Goal: Task Accomplishment & Management: Manage account settings

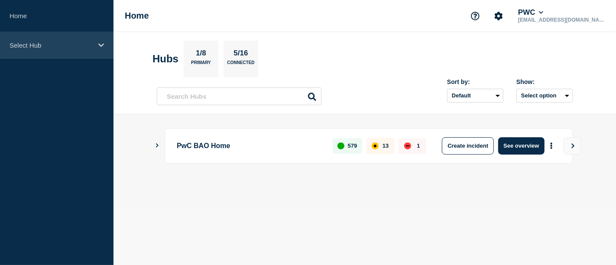
click at [102, 48] on icon at bounding box center [101, 45] width 6 height 6
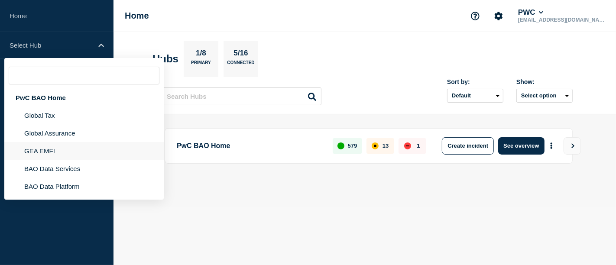
click at [32, 152] on li "GEA EMFI" at bounding box center [83, 151] width 159 height 18
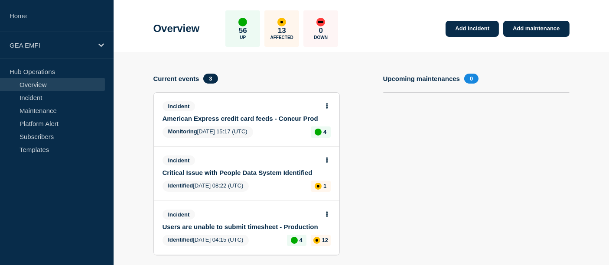
scroll to position [48, 0]
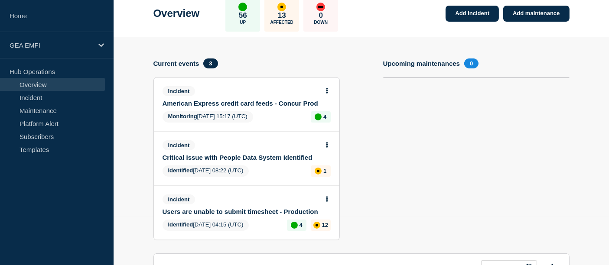
click at [248, 211] on link "Users are unable to submit timesheet - Production" at bounding box center [240, 211] width 156 height 7
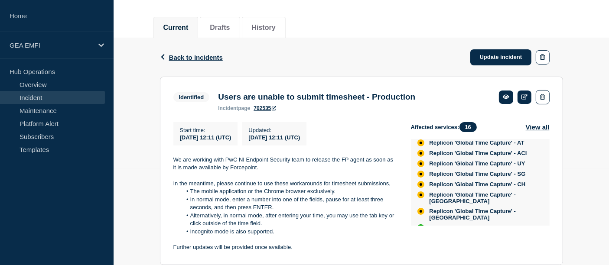
scroll to position [96, 0]
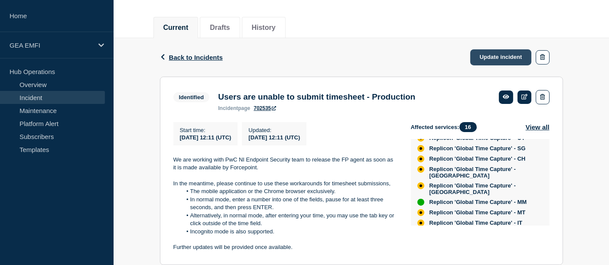
drag, startPoint x: 489, startPoint y: 54, endPoint x: 484, endPoint y: 54, distance: 4.4
click at [489, 54] on link "Update incident" at bounding box center [501, 57] width 62 height 16
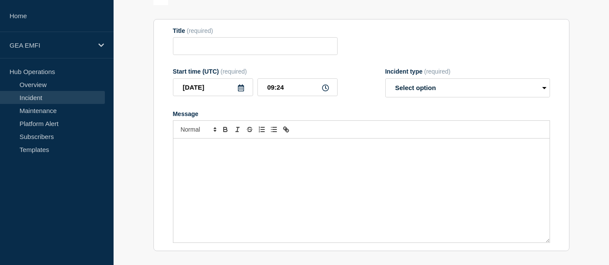
type input "Users are unable to submit timesheet - Production"
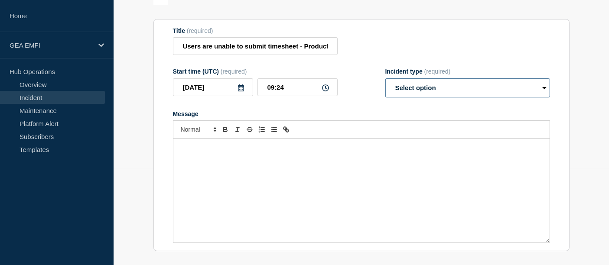
click at [417, 92] on select "Select option Investigating Identified Monitoring Resolved" at bounding box center [467, 87] width 165 height 19
click at [362, 90] on div "Start time (UTC) (required) [DATE] 09:24 Incident type (required) Select option…" at bounding box center [361, 82] width 377 height 29
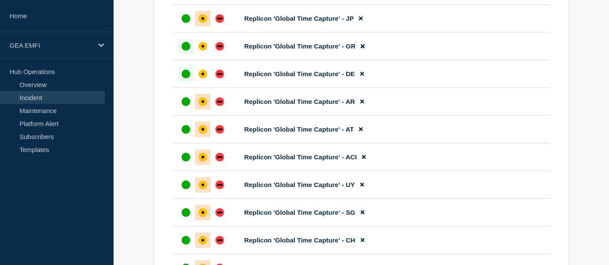
scroll to position [481, 0]
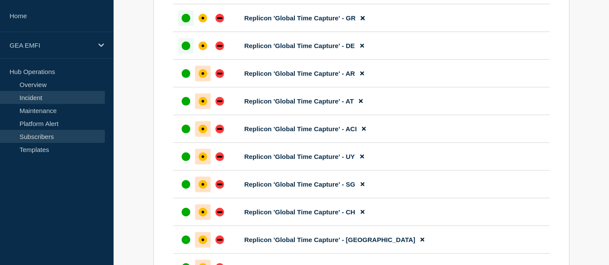
click at [52, 137] on link "Subscribers" at bounding box center [52, 136] width 105 height 13
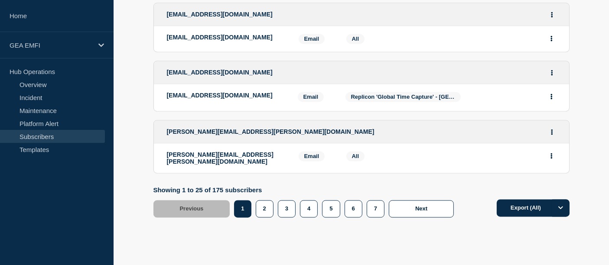
scroll to position [1730, 0]
